Goal: Task Accomplishment & Management: Manage account settings

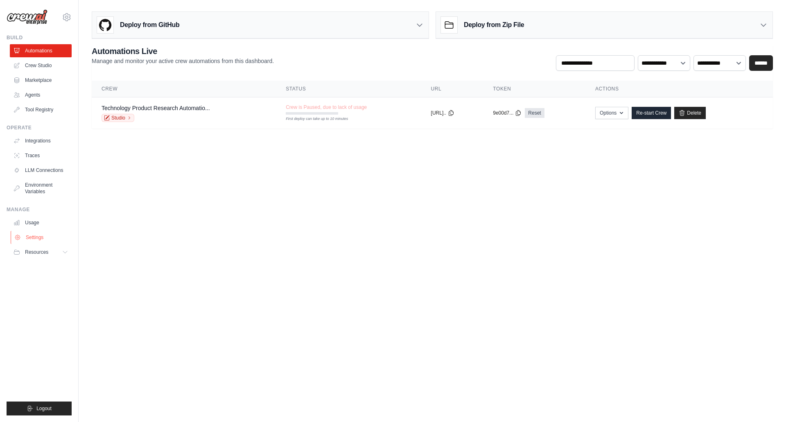
click at [47, 236] on link "Settings" at bounding box center [42, 237] width 62 height 13
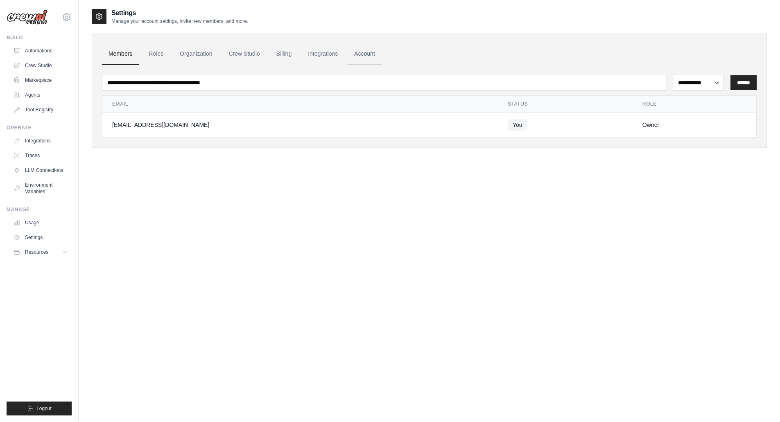
click at [368, 54] on link "Account" at bounding box center [364, 54] width 34 height 22
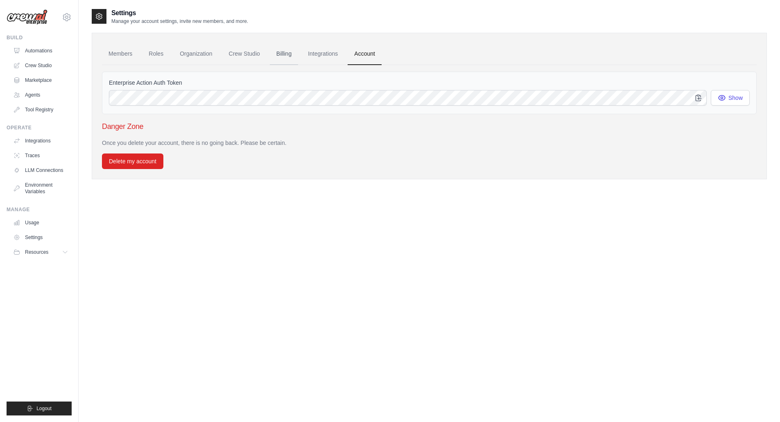
click at [291, 58] on link "Billing" at bounding box center [284, 54] width 28 height 22
